Goal: Task Accomplishment & Management: Complete application form

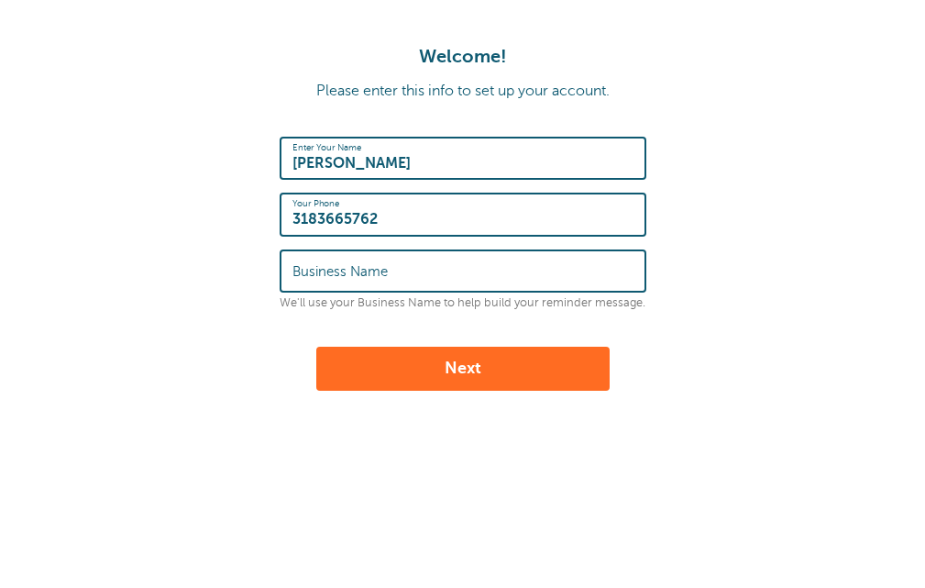
click at [410, 279] on input "Business Name" at bounding box center [463, 270] width 341 height 39
type input "Dr Sansons Office"
click at [425, 354] on button "Next" at bounding box center [462, 369] width 293 height 44
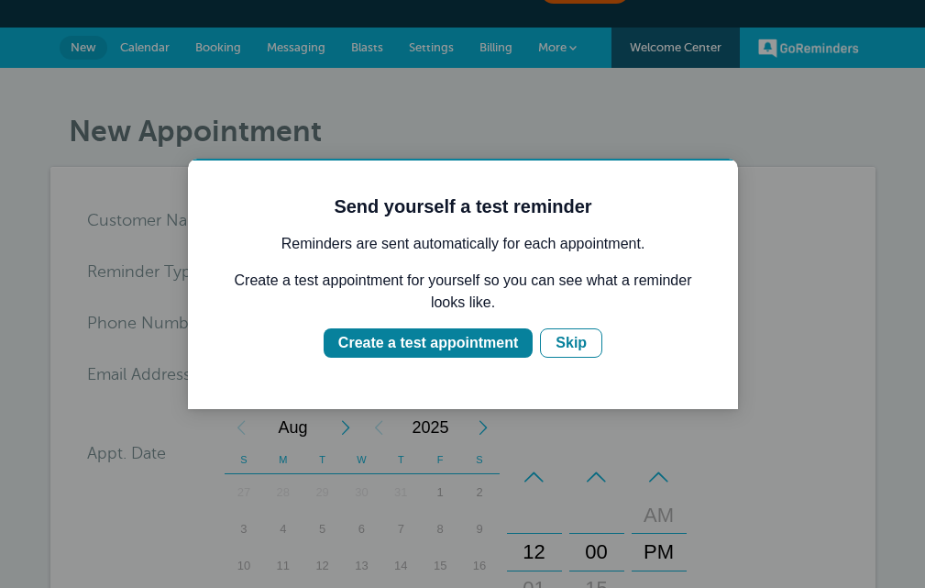
scroll to position [92, 0]
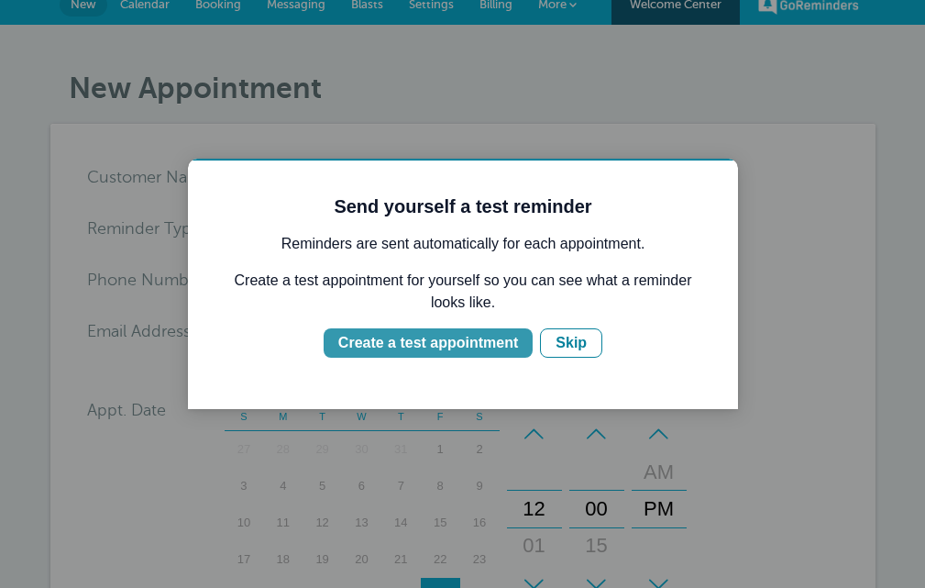
click at [513, 354] on div "Create a test appointment" at bounding box center [428, 343] width 180 height 22
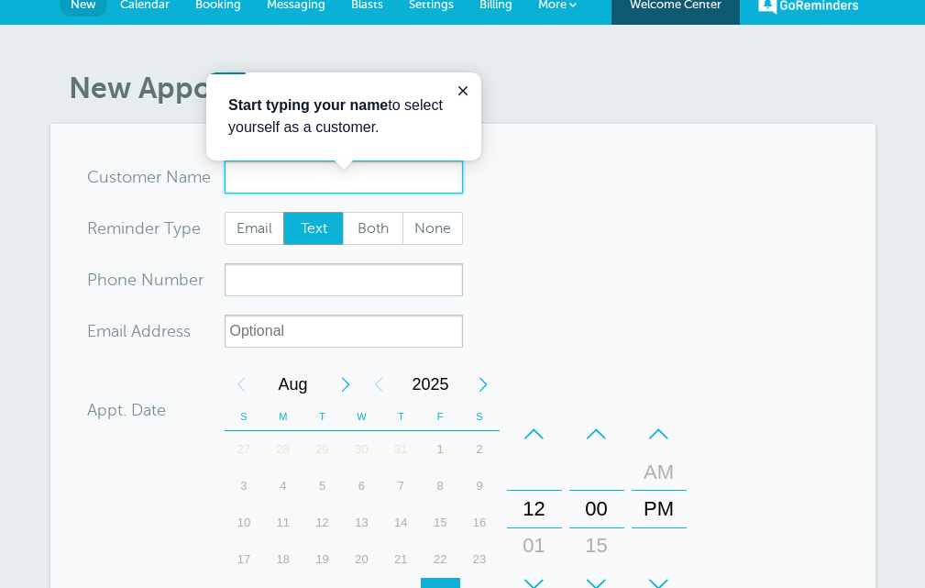
scroll to position [0, 0]
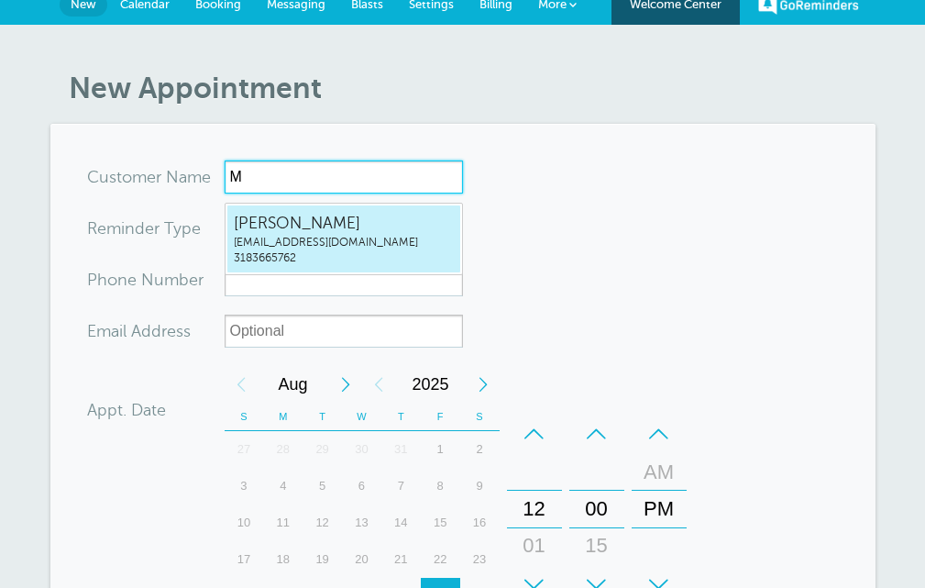
click at [306, 224] on span "Makayla Cox" at bounding box center [344, 223] width 220 height 23
type input "MakaylaCoxmakayla51402@gmail.com3183665762"
type input "Makayla Cox"
type input "3183665762"
type input "makayla51402@gmail.com"
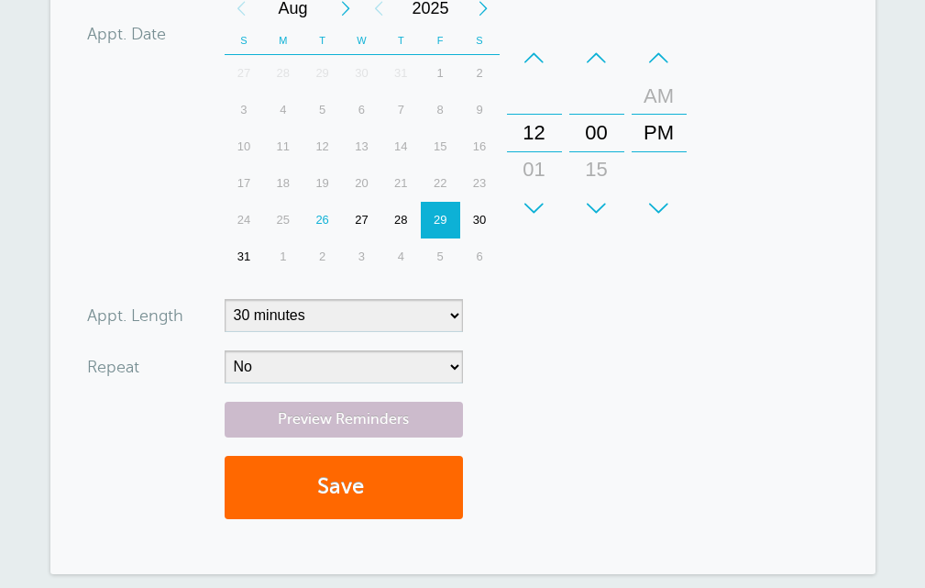
scroll to position [550, 0]
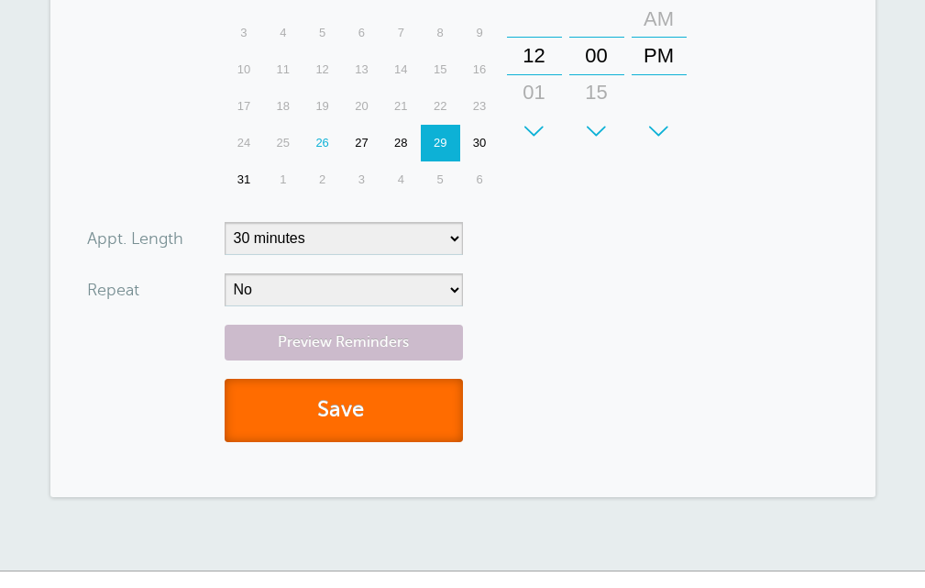
click at [407, 408] on button "Save" at bounding box center [344, 410] width 238 height 63
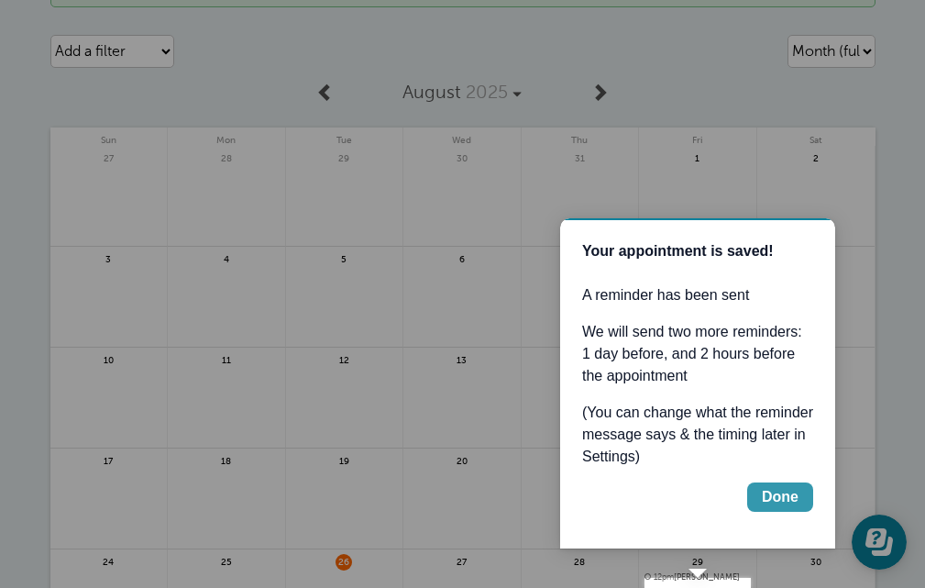
click at [784, 508] on div "Done" at bounding box center [780, 497] width 37 height 22
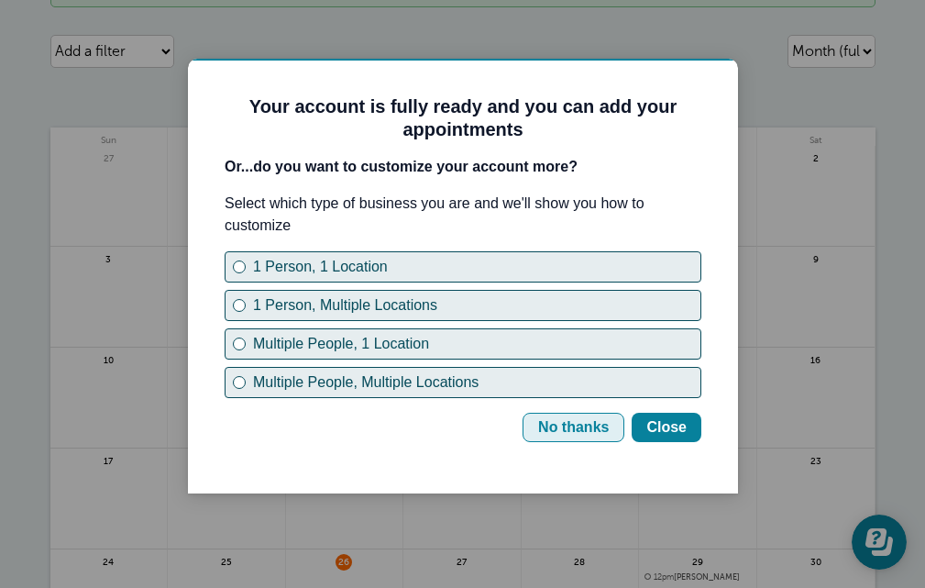
click at [599, 438] on div "No thanks" at bounding box center [573, 427] width 71 height 22
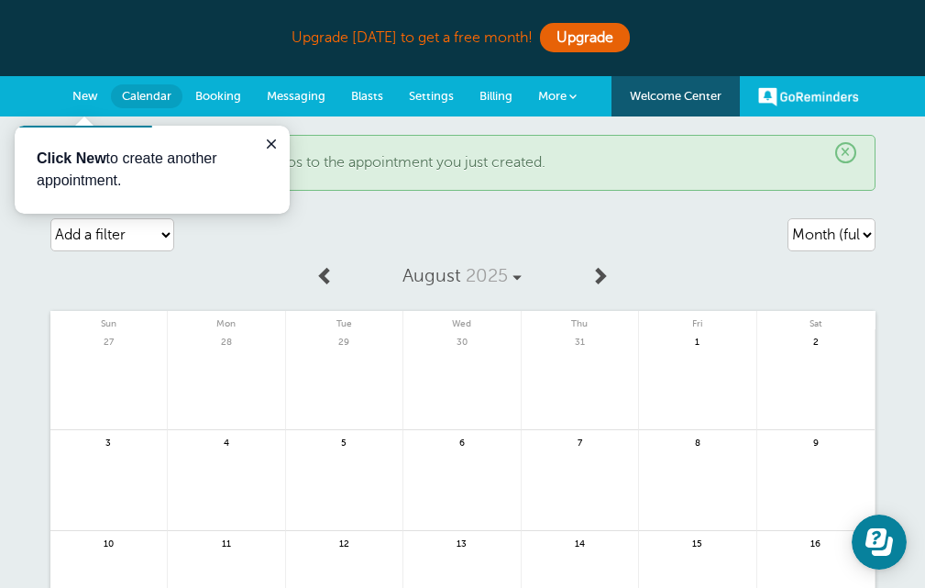
click at [81, 92] on span "New" at bounding box center [85, 96] width 26 height 14
